Goal: Task Accomplishment & Management: Manage account settings

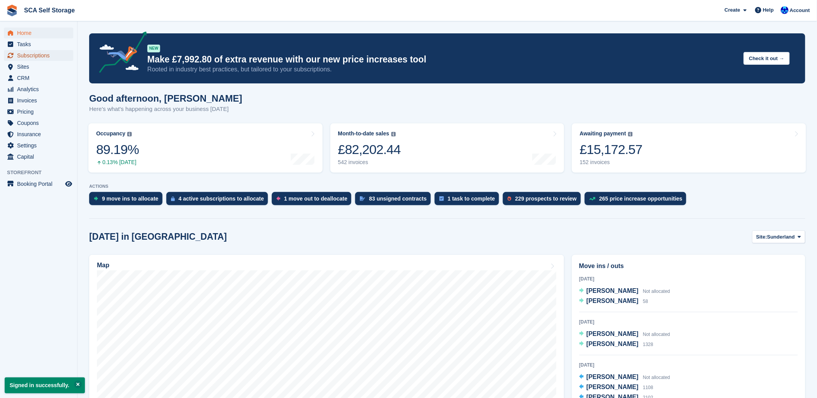
click at [31, 56] on span "Subscriptions" at bounding box center [40, 55] width 47 height 11
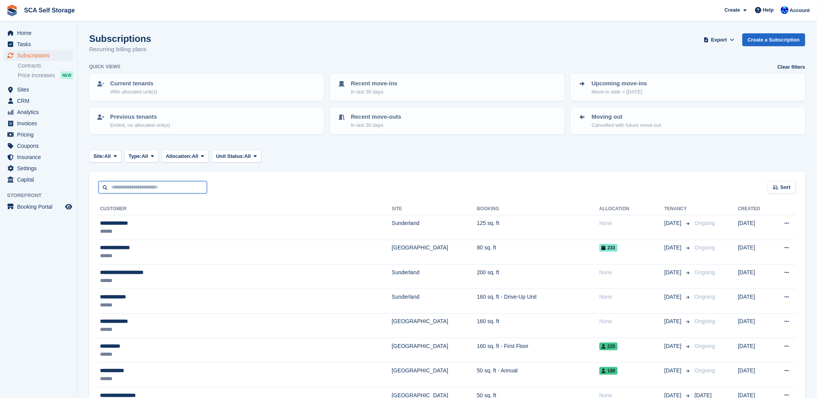
click at [123, 188] on input "text" at bounding box center [152, 187] width 109 height 13
type input "***"
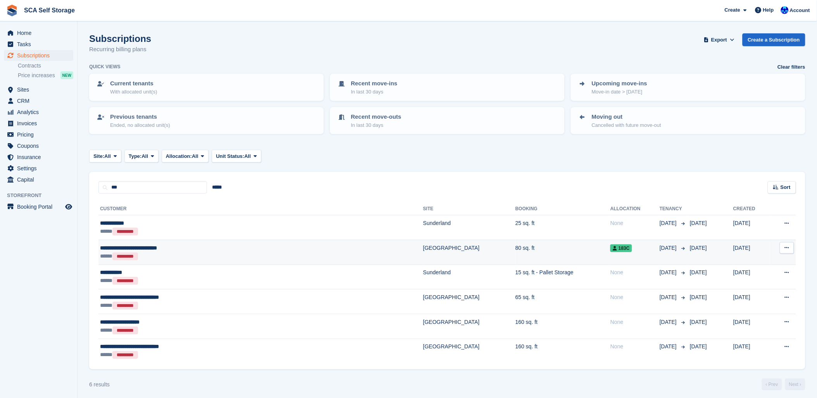
click at [169, 255] on div "***** *********" at bounding box center [198, 256] width 197 height 8
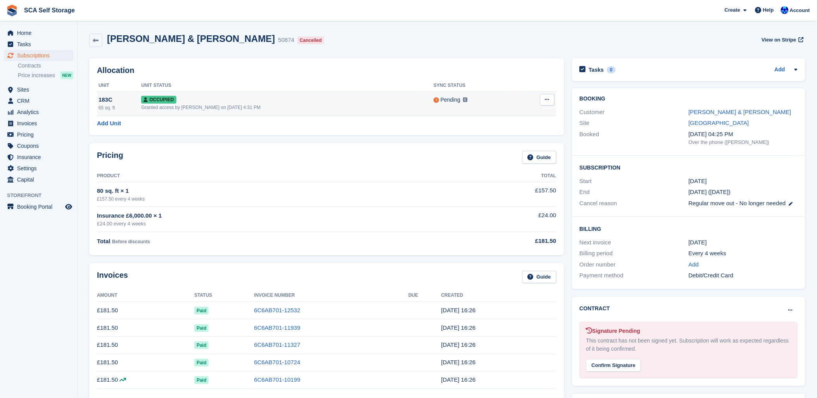
click at [549, 102] on button at bounding box center [547, 100] width 14 height 12
click at [497, 135] on p "Deallocate" at bounding box center [516, 131] width 67 height 10
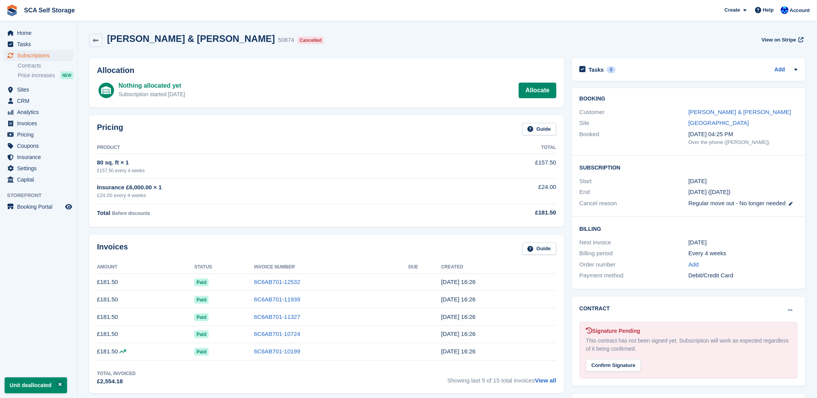
drag, startPoint x: 312, startPoint y: 243, endPoint x: 334, endPoint y: 238, distance: 22.2
click at [315, 243] on div "Invoices Guide" at bounding box center [326, 250] width 459 height 17
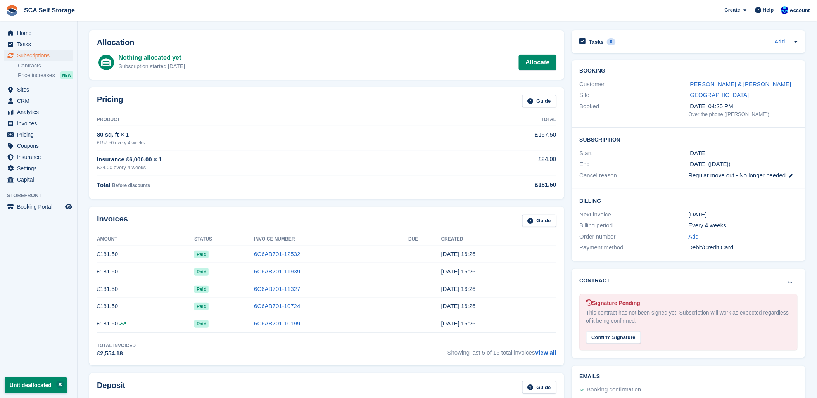
scroll to position [43, 0]
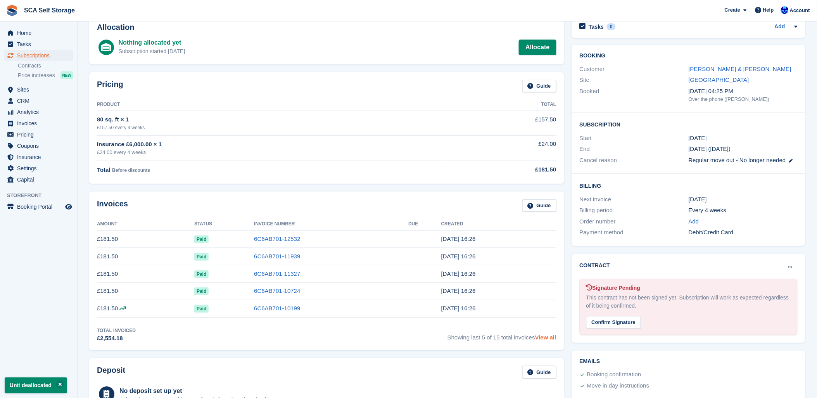
click at [545, 338] on link "View all" at bounding box center [545, 337] width 21 height 7
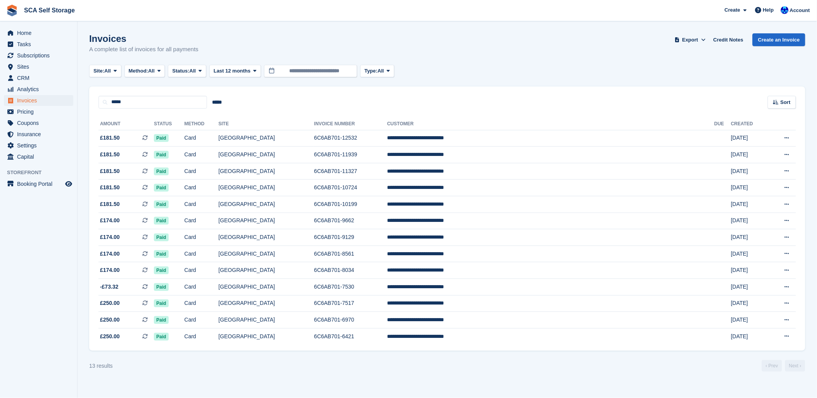
click at [520, 71] on div "Site: All All Sunderland Sheffield Method: All All Bank Transfer Cash Cheque De…" at bounding box center [447, 71] width 716 height 13
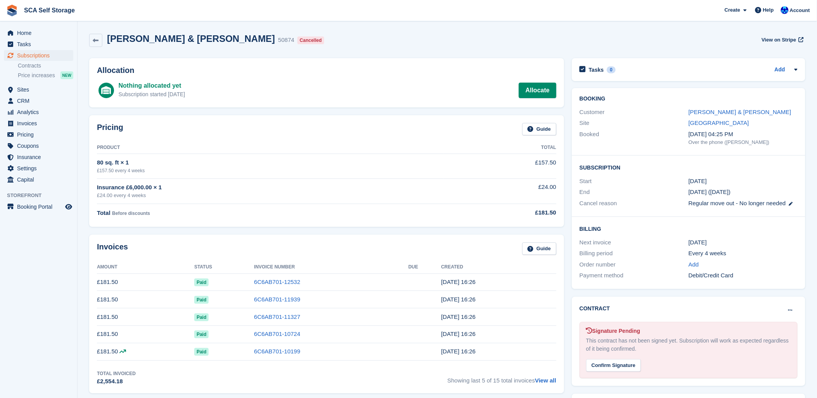
click at [214, 235] on div "Invoices Guide Amount Status Invoice Number Due Created £181.50 Paid 6C6AB701-1…" at bounding box center [326, 314] width 475 height 159
click at [334, 230] on div "Pricing Guide Product Total 80 sq. ft × 1 £157.50 every 4 weeks £157.50 Insuran…" at bounding box center [326, 170] width 483 height 119
click at [346, 249] on div "Invoices Guide" at bounding box center [326, 250] width 459 height 17
click at [328, 247] on div "Invoices Guide" at bounding box center [326, 250] width 459 height 17
click at [314, 121] on div "Pricing Guide Product Total 80 sq. ft × 1 £157.50 every 4 weeks £157.50 Insuran…" at bounding box center [326, 171] width 475 height 112
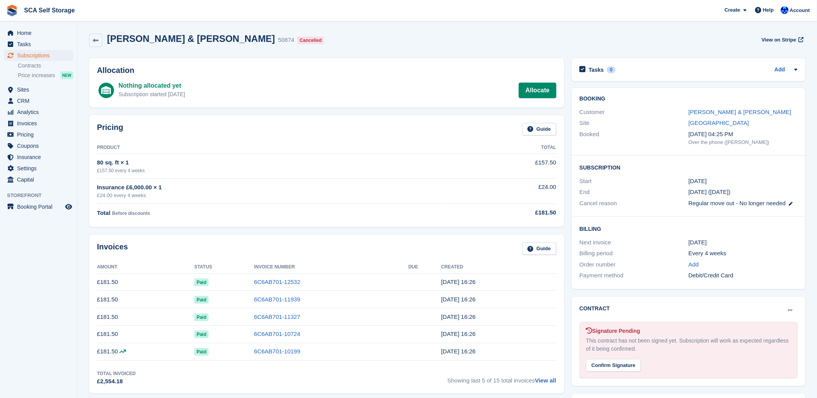
click at [324, 62] on div "Allocation Nothing allocated yet Subscription started 399 days ago Allocate" at bounding box center [326, 82] width 475 height 49
drag, startPoint x: 357, startPoint y: 51, endPoint x: 468, endPoint y: 56, distance: 111.0
click at [359, 51] on div "Ashton Harris & Finlay Nelson 50874 Cancelled View on Stripe" at bounding box center [447, 41] width 724 height 25
click at [35, 58] on span "Subscriptions" at bounding box center [40, 55] width 47 height 11
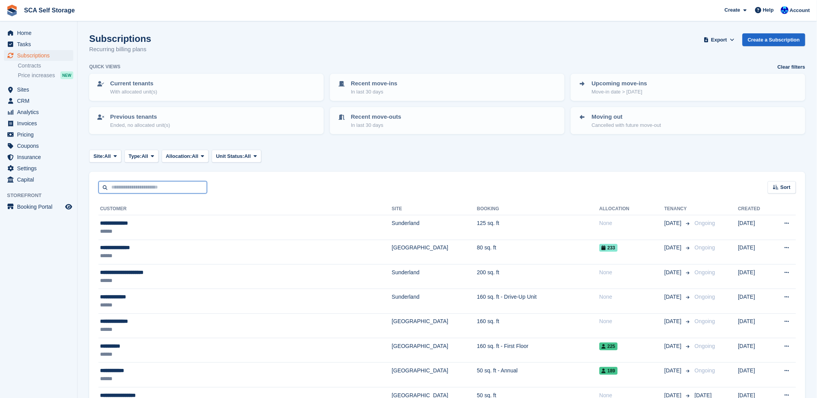
click at [131, 184] on input "text" at bounding box center [152, 187] width 109 height 13
type input "***"
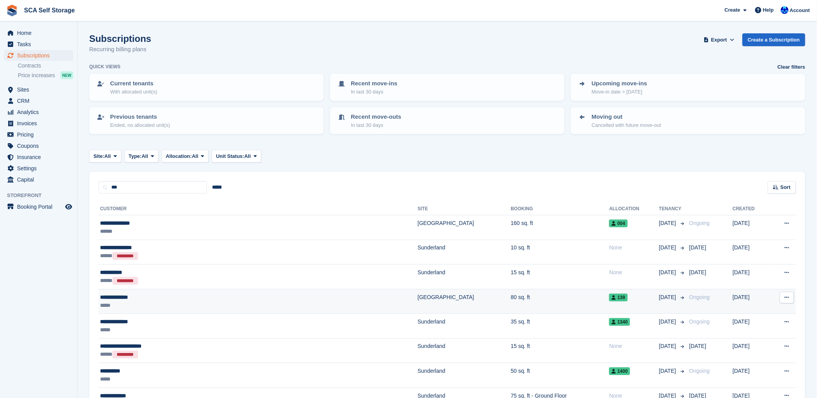
click at [167, 302] on div "*****" at bounding box center [196, 305] width 192 height 8
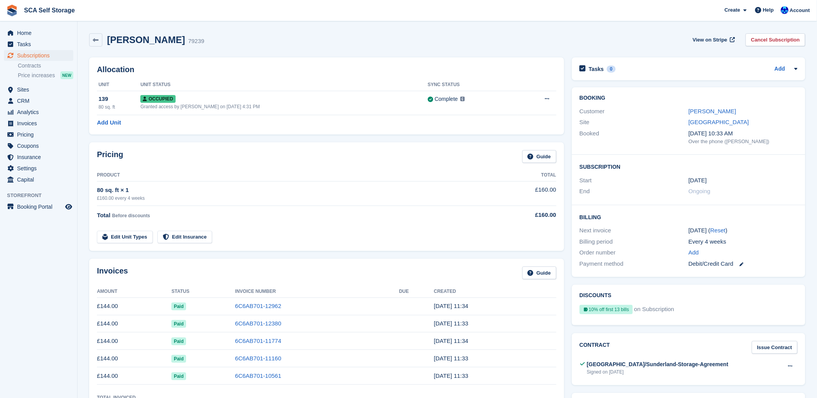
click at [285, 246] on div "Pricing Guide Product Total 80 sq. ft × 1 £160.00 every 4 weeks £160.00 Total B…" at bounding box center [326, 196] width 475 height 109
click at [16, 90] on link "Sites" at bounding box center [38, 89] width 69 height 11
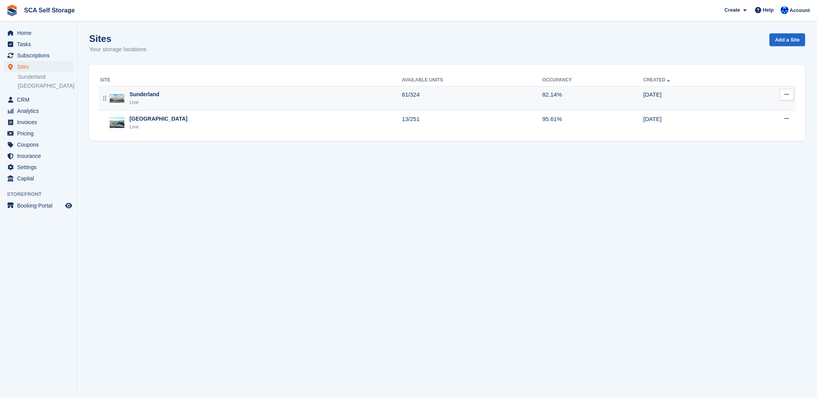
click at [175, 95] on div "Sunderland Live" at bounding box center [251, 98] width 302 height 16
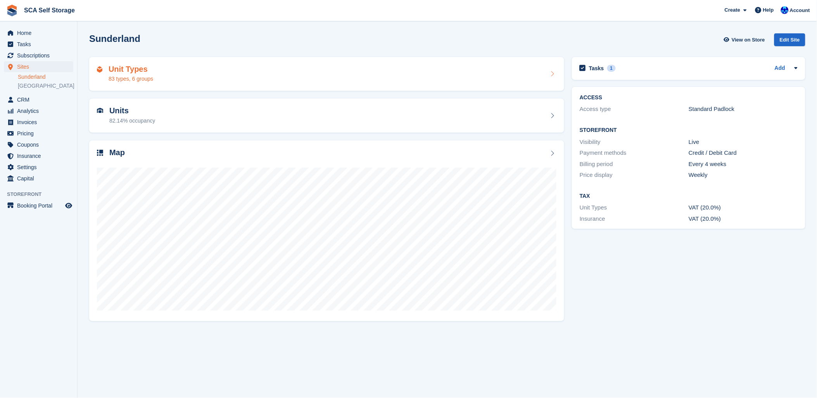
click at [136, 76] on div "83 types, 6 groups" at bounding box center [131, 79] width 45 height 8
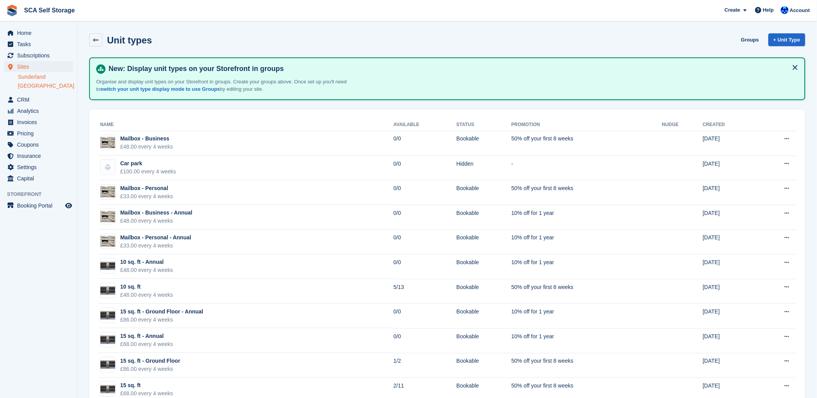
click at [34, 87] on link "[GEOGRAPHIC_DATA]" at bounding box center [45, 85] width 55 height 7
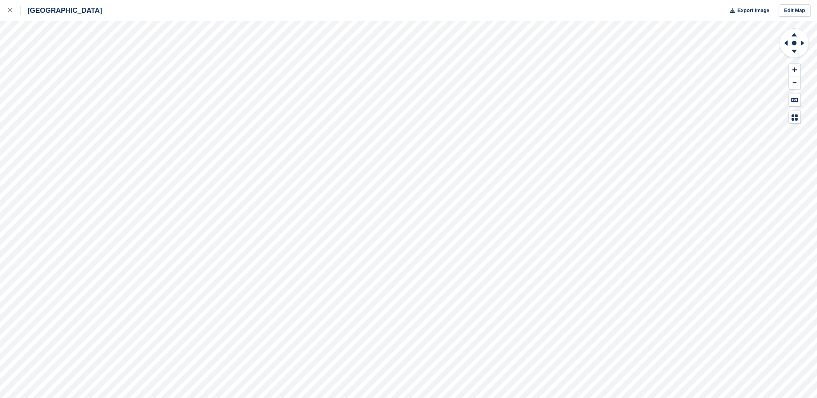
click at [104, 102] on div "Sheffield Export Image Edit Map" at bounding box center [408, 199] width 817 height 398
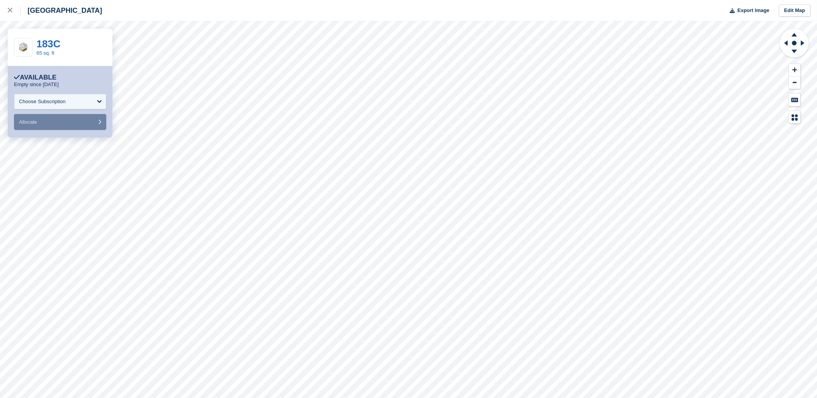
click at [93, 153] on div "**********" at bounding box center [408, 199] width 817 height 398
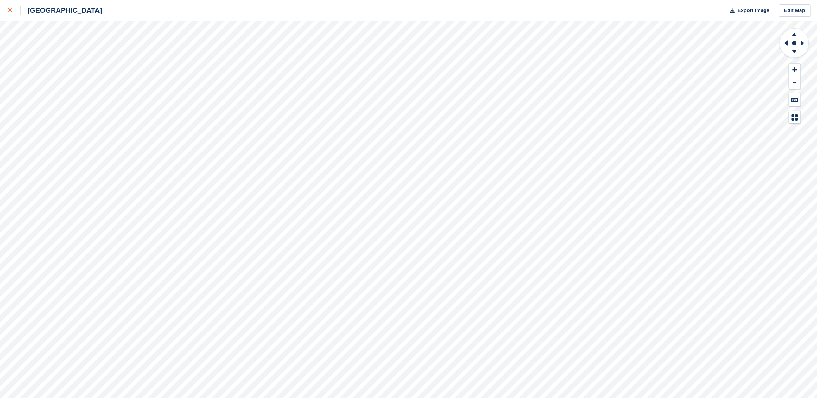
click at [10, 12] on icon at bounding box center [10, 10] width 5 height 5
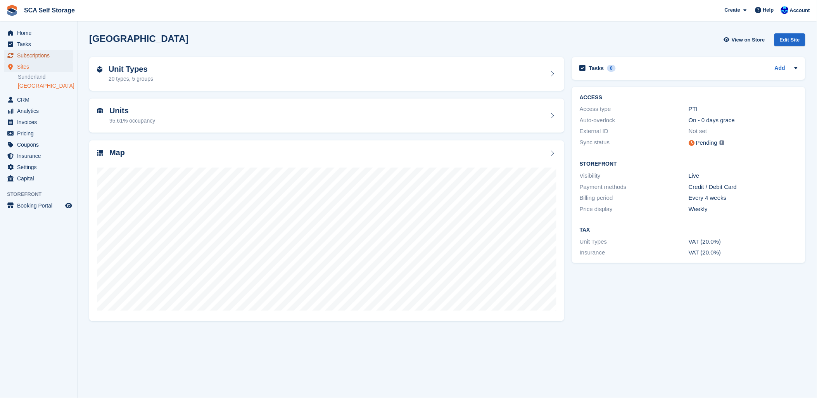
click at [39, 55] on span "Subscriptions" at bounding box center [40, 55] width 47 height 11
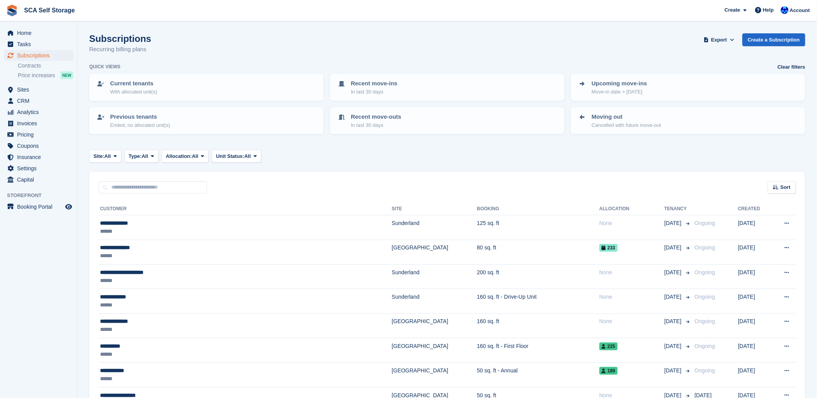
click at [131, 187] on input "text" at bounding box center [152, 187] width 109 height 13
click at [21, 88] on span "Sites" at bounding box center [40, 89] width 47 height 11
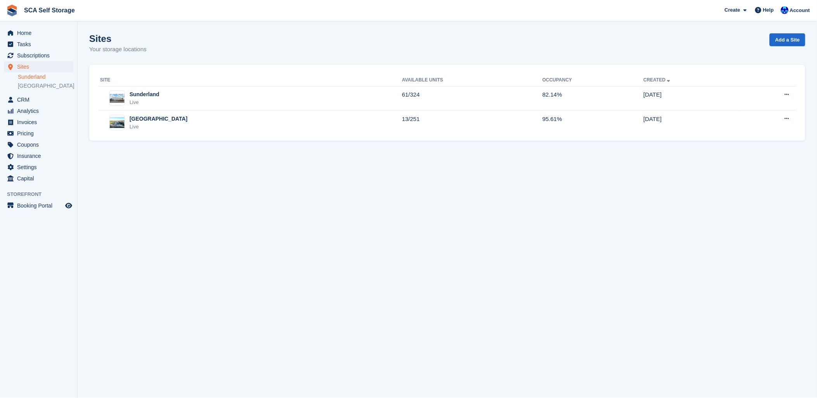
click at [24, 78] on link "Sunderland" at bounding box center [45, 76] width 55 height 7
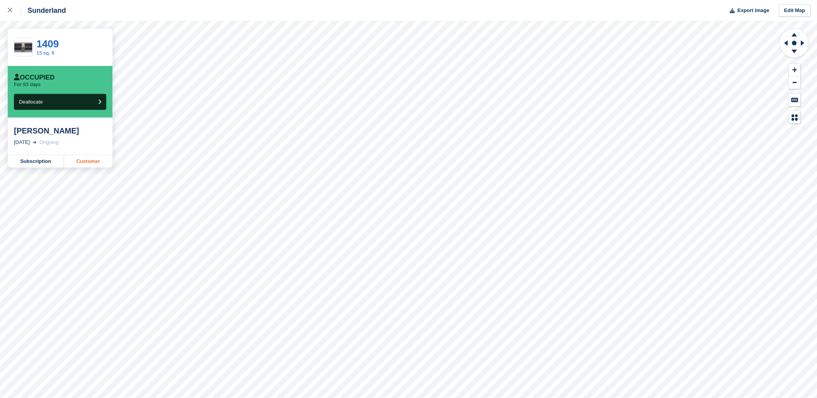
click at [101, 162] on link "Customer" at bounding box center [88, 161] width 48 height 12
click at [5, 10] on link at bounding box center [10, 10] width 21 height 21
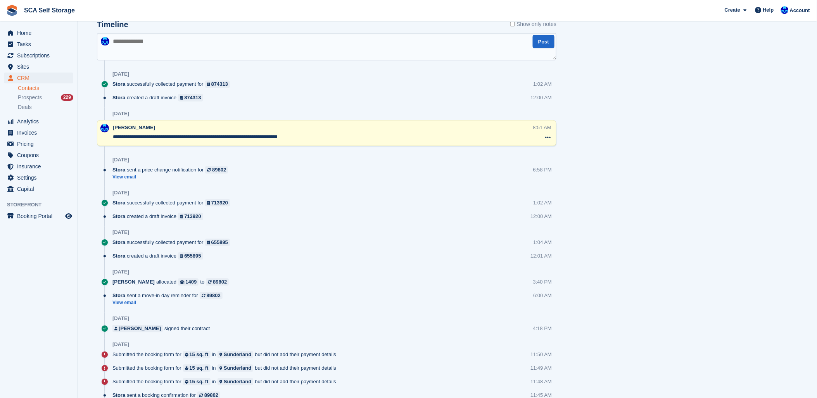
scroll to position [474, 0]
click at [750, 195] on div "Tasks 0 Add No tasks related to Lee Damon Contact Details Email damonleelc@gmai…" at bounding box center [688, 20] width 241 height 880
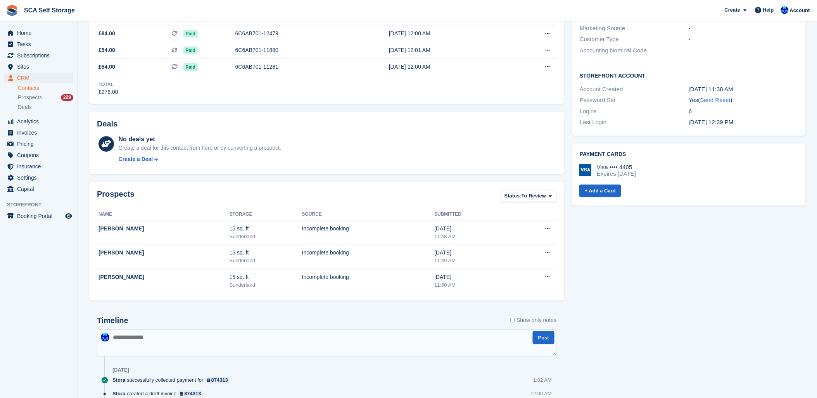
scroll to position [129, 0]
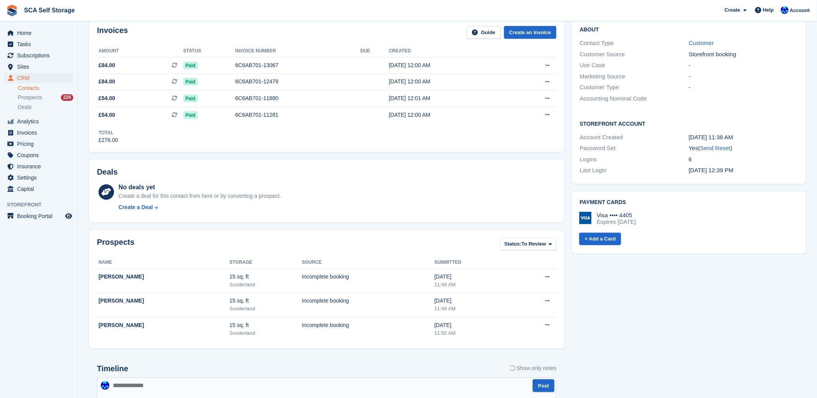
click at [369, 175] on div "Deals" at bounding box center [326, 173] width 459 height 12
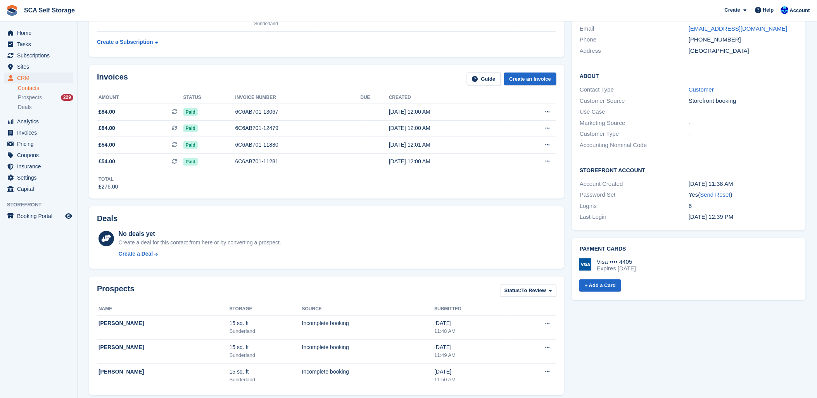
scroll to position [0, 0]
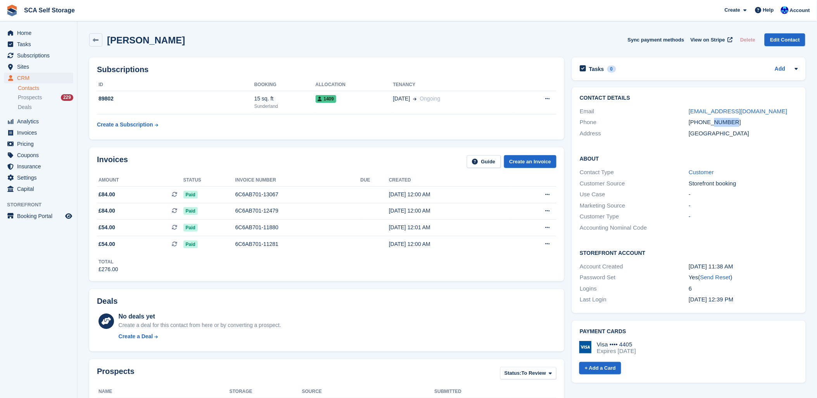
drag, startPoint x: 735, startPoint y: 125, endPoint x: 713, endPoint y: 125, distance: 22.5
click at [713, 125] on div "+447706870866" at bounding box center [743, 122] width 109 height 9
drag, startPoint x: 286, startPoint y: 157, endPoint x: 287, endPoint y: 170, distance: 12.5
click at [286, 161] on div "Invoices Guide Create an Invoice" at bounding box center [326, 163] width 459 height 17
click at [290, 48] on div "Lee Damon Sync payment methods View on Stripe Delete Edit Contact" at bounding box center [447, 41] width 724 height 24
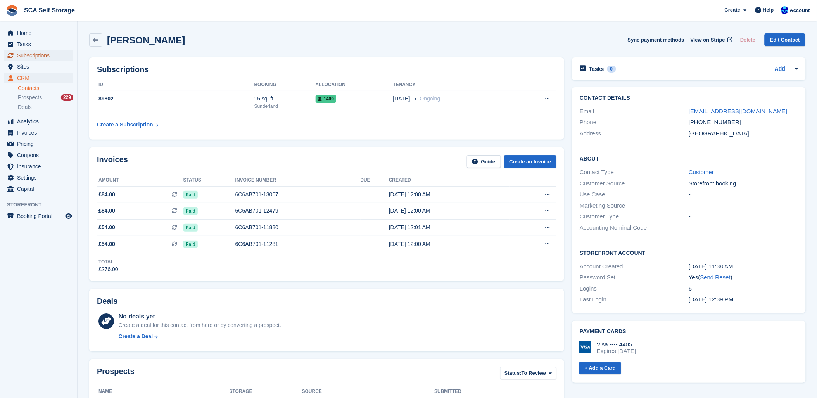
click at [29, 55] on span "Subscriptions" at bounding box center [40, 55] width 47 height 11
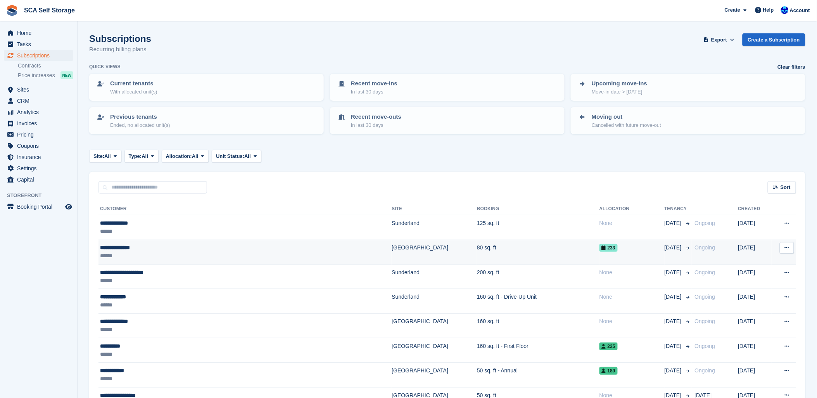
click at [152, 245] on div "**********" at bounding box center [196, 247] width 193 height 8
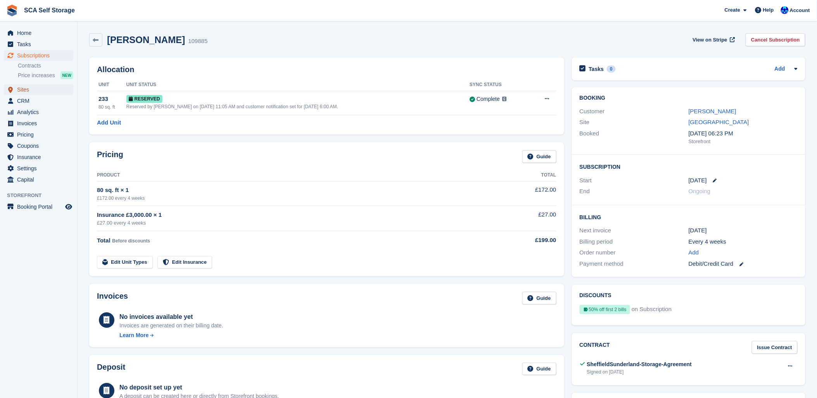
click at [30, 88] on span "Sites" at bounding box center [40, 89] width 47 height 11
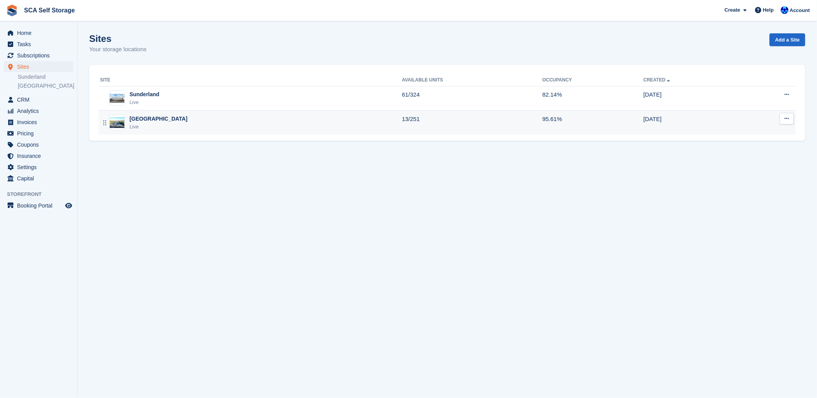
click at [157, 118] on div "Sheffield Live" at bounding box center [251, 123] width 302 height 16
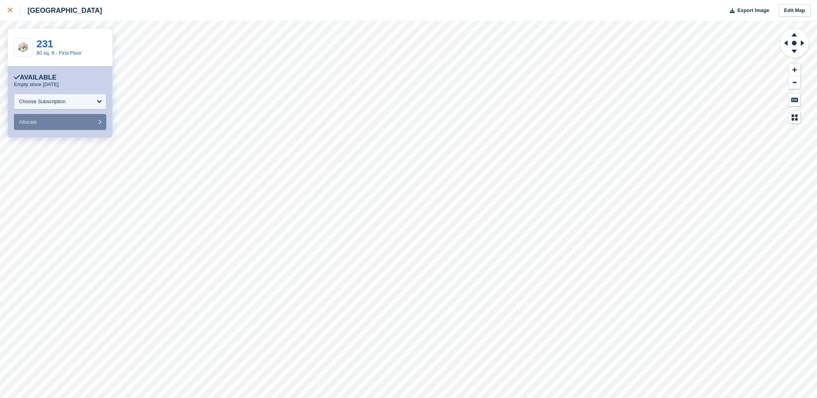
click at [0, 7] on link at bounding box center [10, 10] width 21 height 21
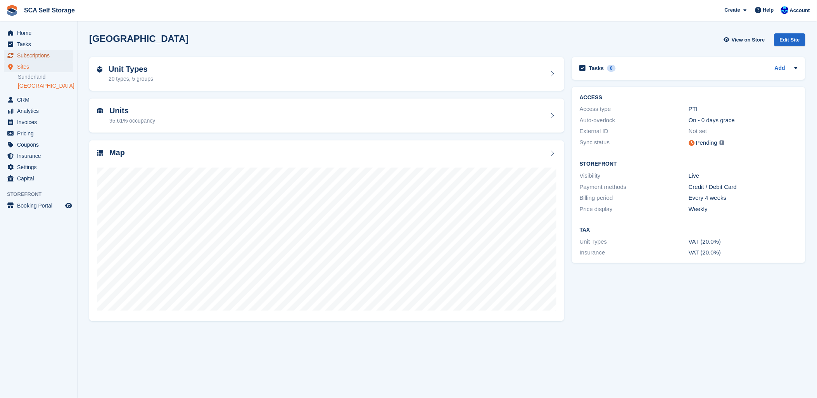
click at [40, 56] on span "Subscriptions" at bounding box center [40, 55] width 47 height 11
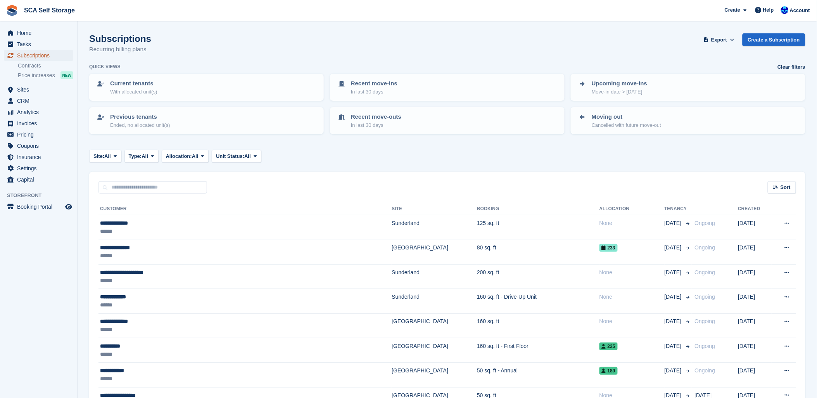
click at [31, 59] on span "Subscriptions" at bounding box center [40, 55] width 47 height 11
click at [33, 55] on span "Subscriptions" at bounding box center [40, 55] width 47 height 11
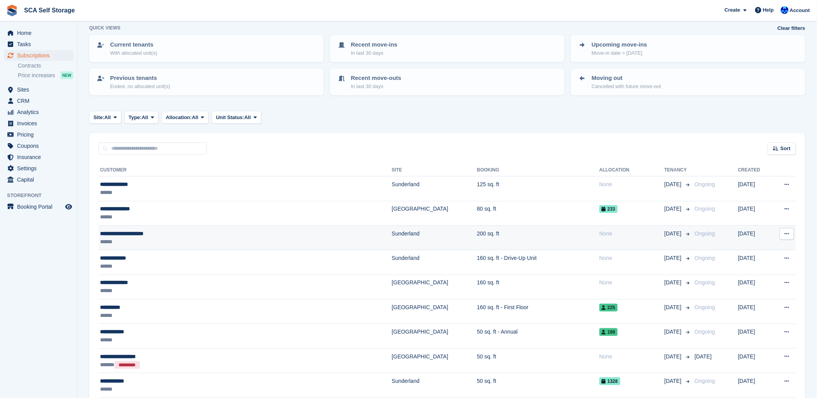
scroll to position [86, 0]
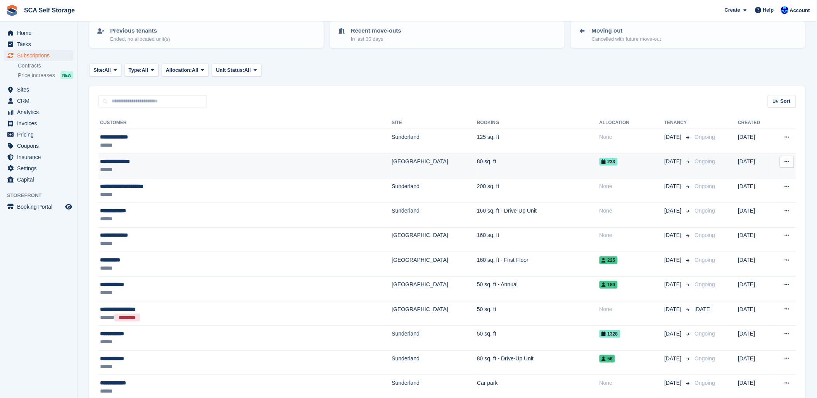
click at [477, 158] on td "80 sq. ft" at bounding box center [538, 166] width 123 height 24
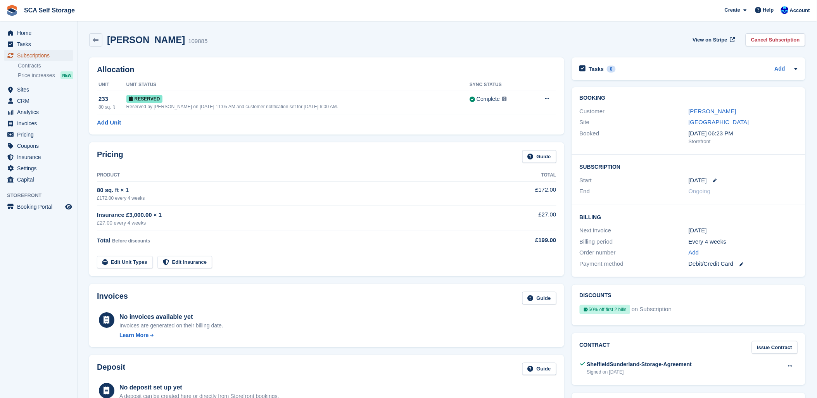
click at [32, 52] on span "Subscriptions" at bounding box center [40, 55] width 47 height 11
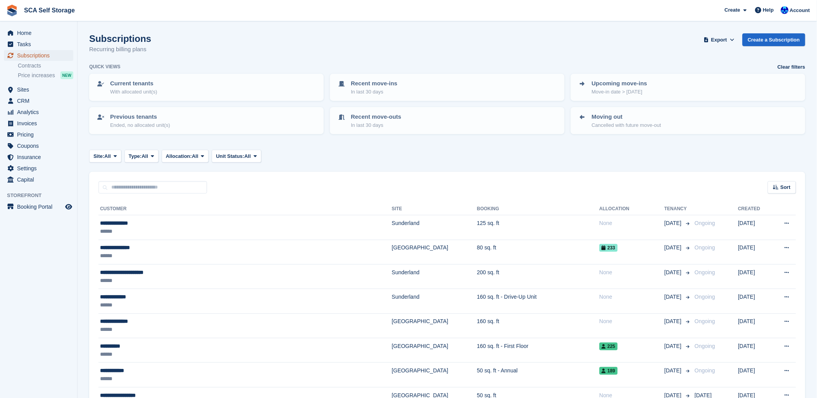
click at [30, 54] on span "Subscriptions" at bounding box center [40, 55] width 47 height 11
click at [209, 47] on div "Subscriptions Recurring billing plans Export Export Subscriptions Export a CSV …" at bounding box center [447, 48] width 716 height 30
click at [802, 12] on span "Account" at bounding box center [800, 11] width 20 height 8
click at [743, 81] on div "Account & Billing Edit Profile Logout" at bounding box center [767, 67] width 91 height 40
click at [792, 9] on span "Account" at bounding box center [800, 11] width 20 height 8
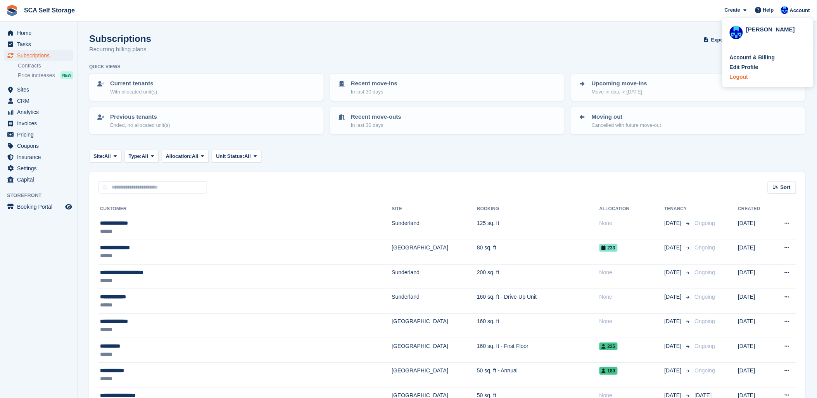
click at [742, 78] on div "Logout" at bounding box center [739, 77] width 18 height 8
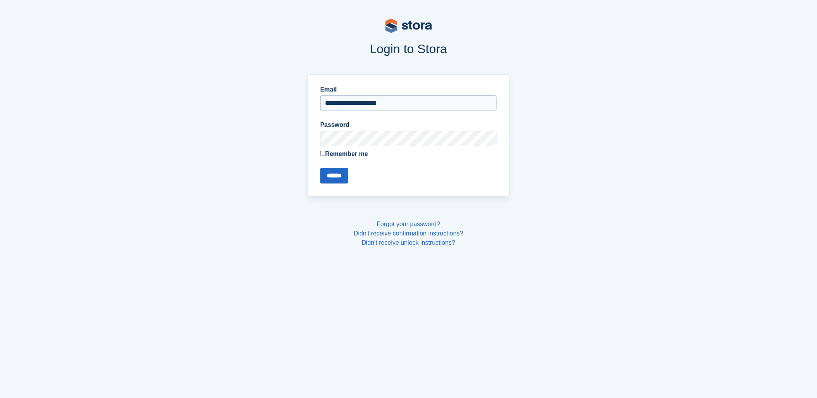
click at [346, 102] on input "**********" at bounding box center [408, 103] width 176 height 16
type input "**********"
click at [335, 178] on input "******" at bounding box center [334, 176] width 28 height 16
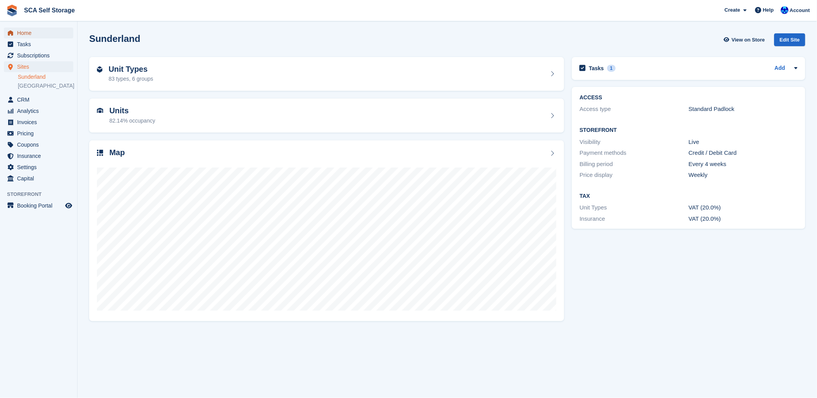
click at [16, 32] on link "Home" at bounding box center [38, 33] width 69 height 11
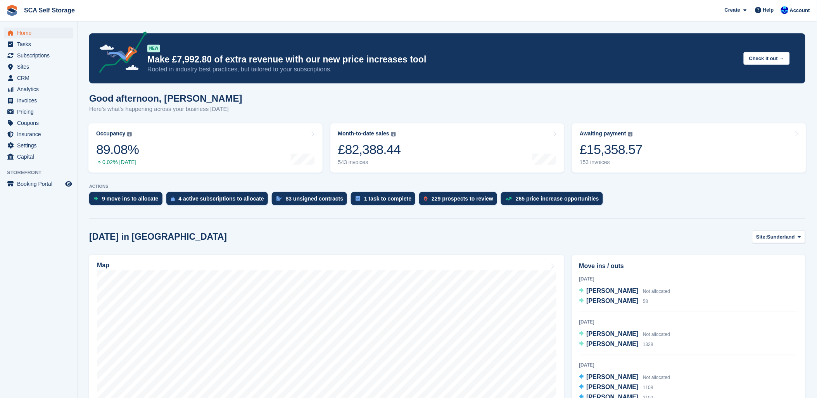
click at [675, 234] on div "[DATE] in [GEOGRAPHIC_DATA] Site: [GEOGRAPHIC_DATA] Sunderland [GEOGRAPHIC_DATA]" at bounding box center [447, 236] width 716 height 13
click at [28, 54] on span "Subscriptions" at bounding box center [40, 55] width 47 height 11
